Goal: Task Accomplishment & Management: Manage account settings

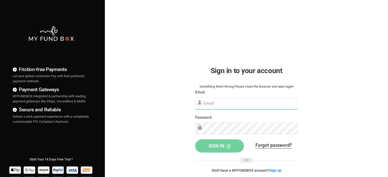
type input "[EMAIL_ADDRESS][DOMAIN_NAME]"
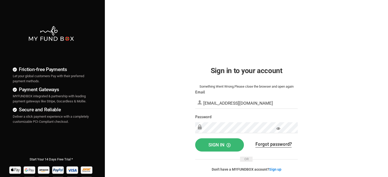
click at [218, 144] on span "Sign in" at bounding box center [219, 144] width 22 height 5
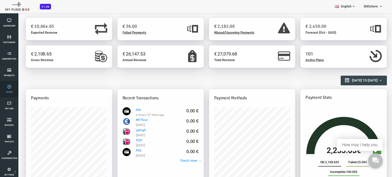
click at [6, 89] on link "Plans" at bounding box center [9, 89] width 15 height 16
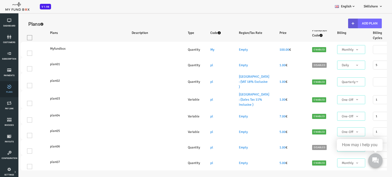
select select "100"
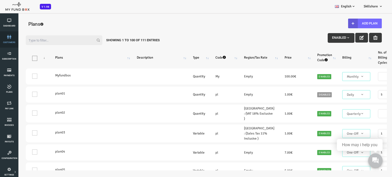
click at [13, 41] on link "customers" at bounding box center [9, 39] width 15 height 16
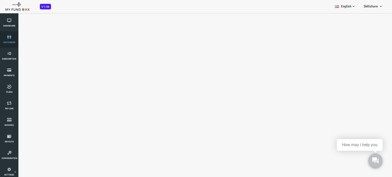
select select "100"
